Goal: Transaction & Acquisition: Book appointment/travel/reservation

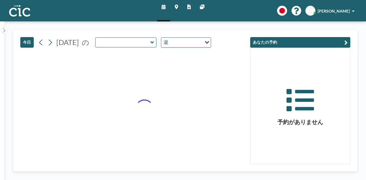
type input "Sumire"
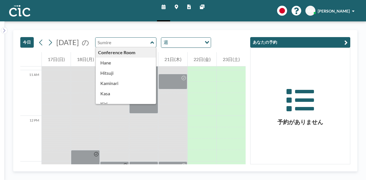
click at [126, 43] on input "text" at bounding box center [122, 42] width 55 height 9
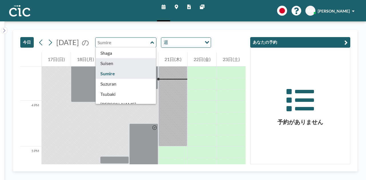
scroll to position [226, 0]
type input "Suisen"
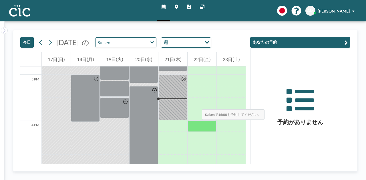
scroll to position [697, 0]
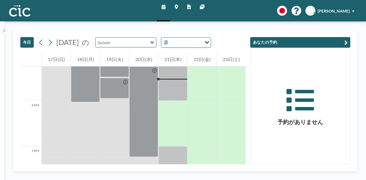
click at [150, 43] on input "text" at bounding box center [122, 42] width 55 height 9
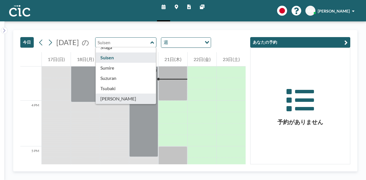
scroll to position [250, 0]
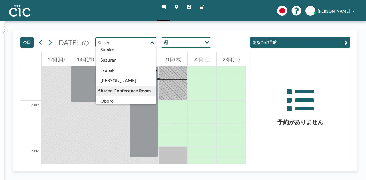
type input "[PERSON_NAME]"
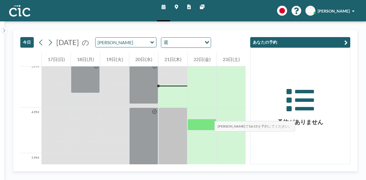
scroll to position [697, 0]
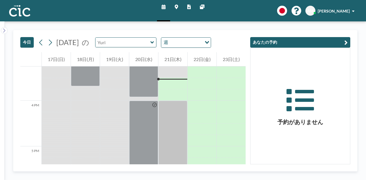
click at [137, 43] on input "text" at bounding box center [122, 42] width 55 height 9
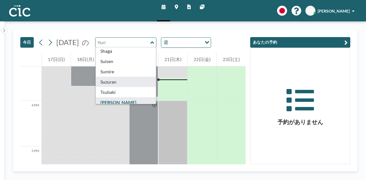
scroll to position [228, 0]
type input "[PERSON_NAME]"
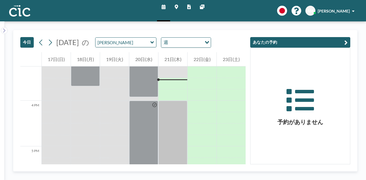
click at [173, 7] on link "マップ" at bounding box center [176, 10] width 13 height 21
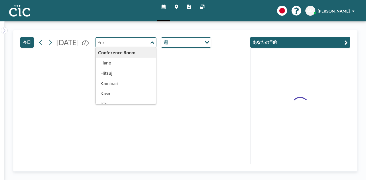
click at [150, 41] on input "text" at bounding box center [122, 42] width 55 height 9
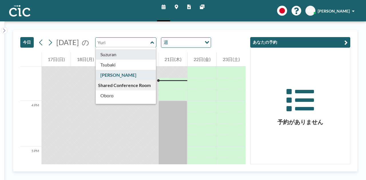
scroll to position [255, 0]
type input "Suzuran"
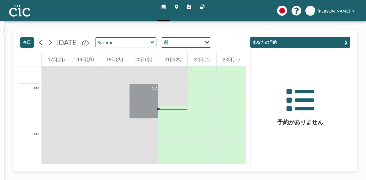
scroll to position [697, 0]
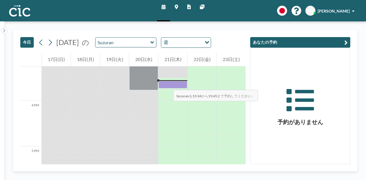
click at [167, 84] on div at bounding box center [172, 85] width 29 height 8
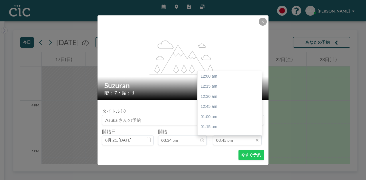
scroll to position [641, 0]
click at [242, 142] on input "03:45 pm" at bounding box center [237, 141] width 49 height 10
click at [229, 106] on div "04:30 pm" at bounding box center [230, 107] width 67 height 10
type input "04:30 pm"
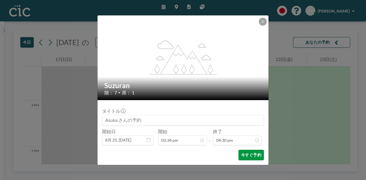
scroll to position [671, 0]
click at [250, 157] on button "今すぐ予約" at bounding box center [250, 155] width 25 height 11
